Goal: Transaction & Acquisition: Purchase product/service

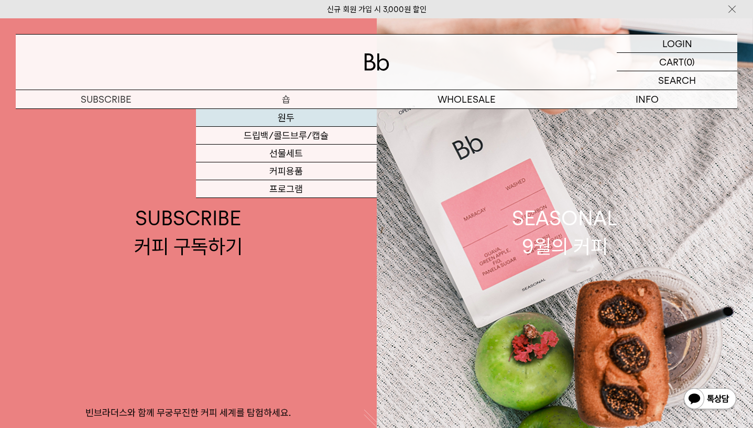
click at [285, 117] on link "원두" at bounding box center [286, 118] width 180 height 18
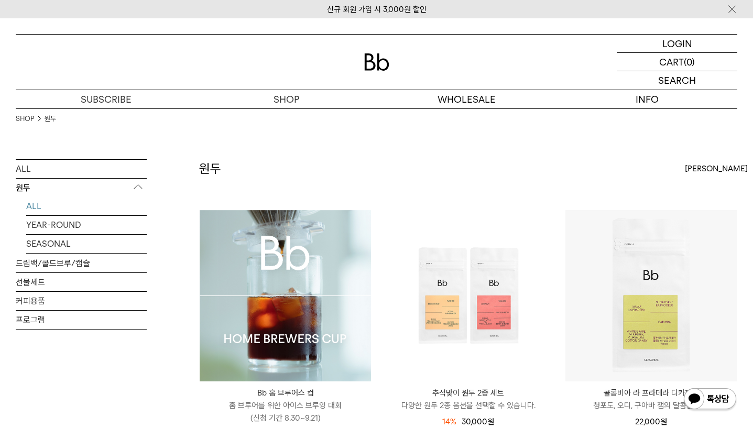
click at [301, 285] on img at bounding box center [285, 295] width 171 height 171
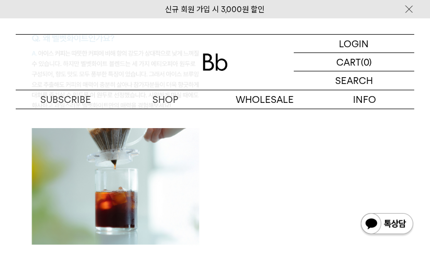
scroll to position [1448, 0]
